Goal: Navigation & Orientation: Find specific page/section

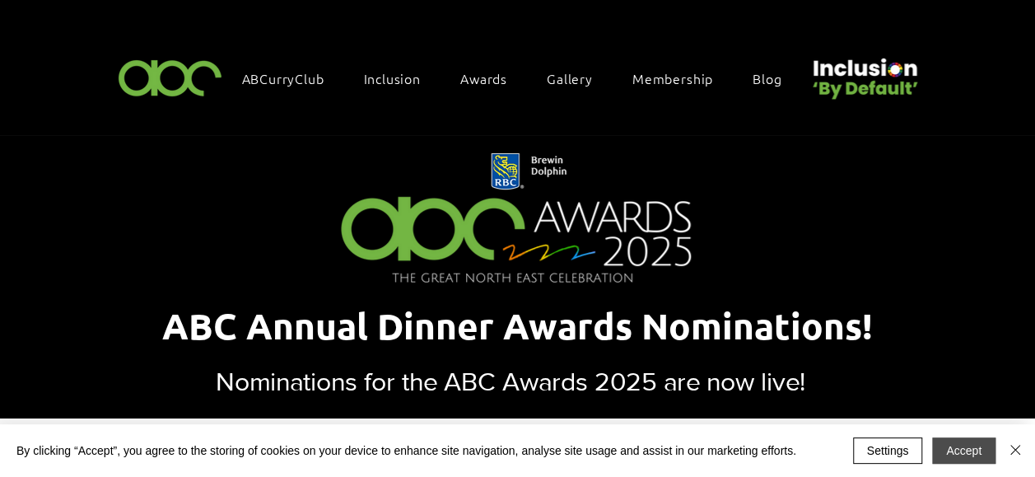
click at [965, 450] on button "Accept" at bounding box center [963, 450] width 63 height 26
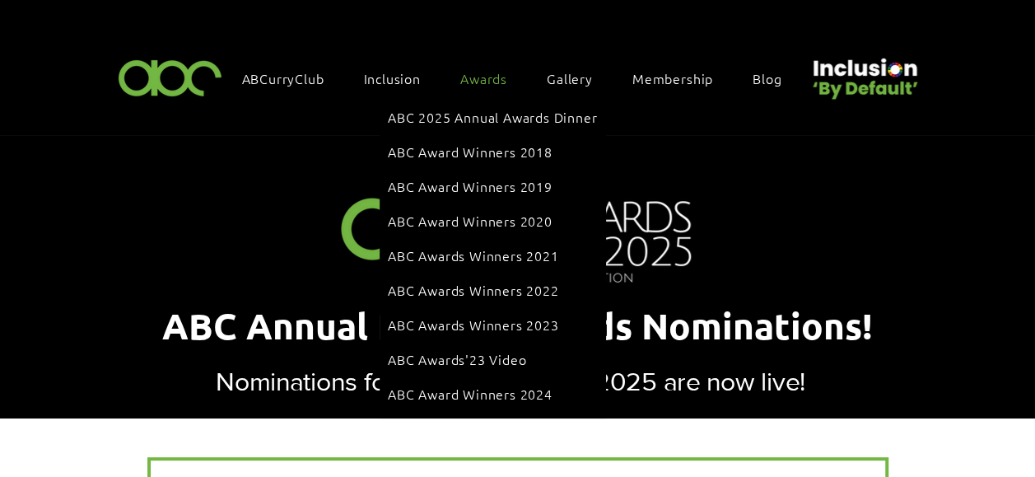
click at [482, 76] on span "Awards" at bounding box center [483, 78] width 47 height 18
click at [533, 385] on span "ABC Award Winners 2024" at bounding box center [470, 394] width 165 height 18
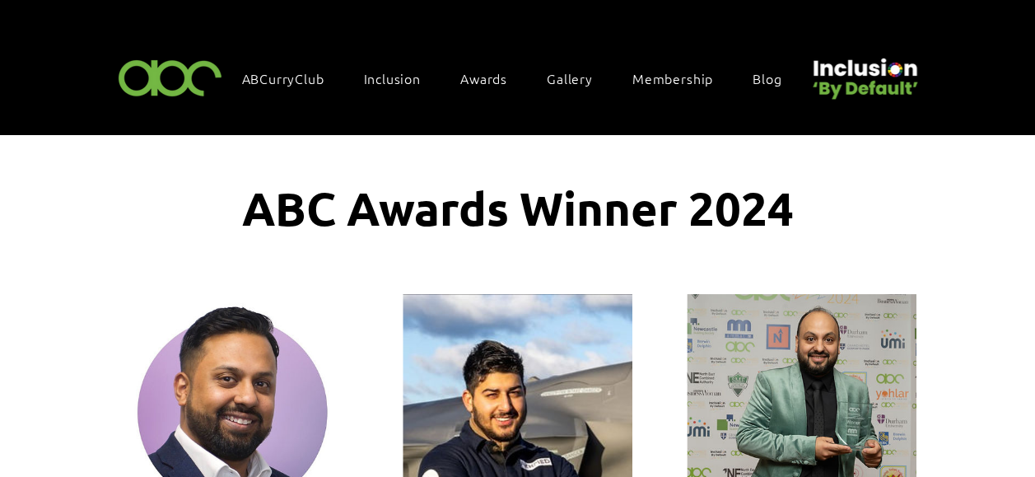
click at [185, 74] on img at bounding box center [171, 77] width 114 height 49
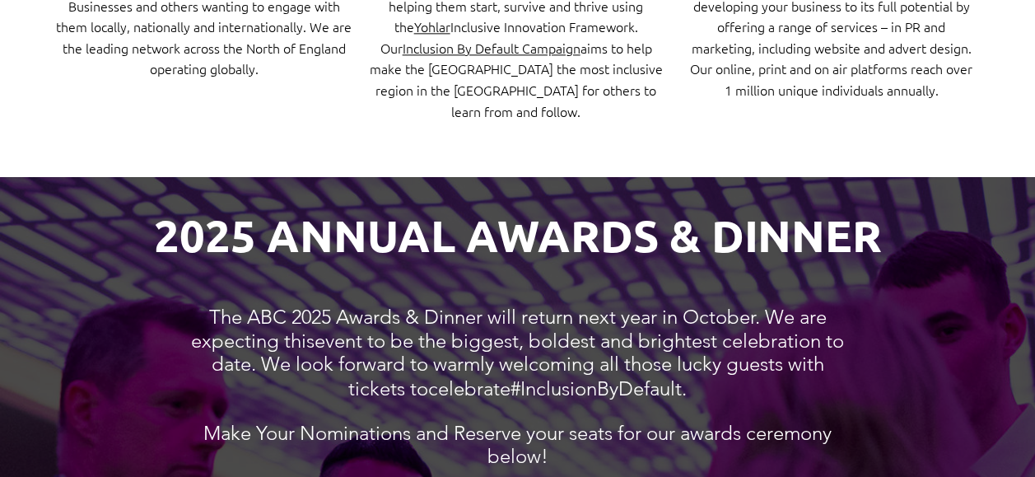
scroll to position [1180, 0]
